Goal: Find specific page/section: Find specific page/section

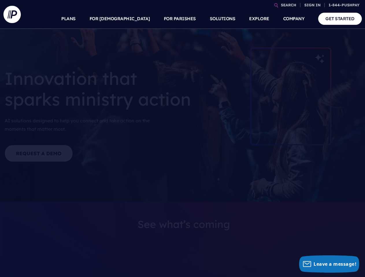
click at [182, 139] on section at bounding box center [182, 138] width 365 height 277
click at [288, 5] on link "SEARCH" at bounding box center [289, 5] width 20 height 10
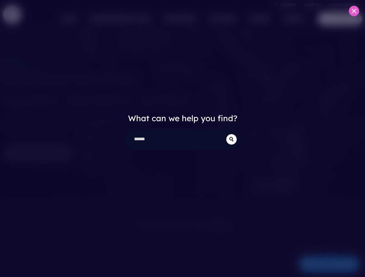
click at [312, 5] on div "What can we help you find?" at bounding box center [182, 138] width 365 height 277
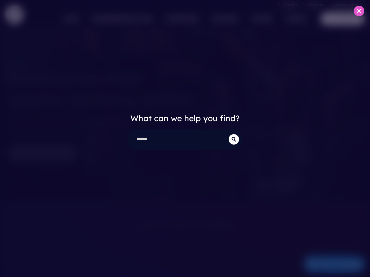
click at [134, 19] on div "What can we help you find?" at bounding box center [185, 138] width 370 height 277
click at [180, 19] on div "What can we help you find?" at bounding box center [185, 138] width 370 height 277
click at [259, 19] on div "What can we help you find?" at bounding box center [185, 138] width 370 height 277
click at [294, 19] on div "What can we help you find?" at bounding box center [185, 138] width 370 height 277
click at [329, 264] on div "What can we help you find?" at bounding box center [185, 138] width 370 height 277
